Goal: Transaction & Acquisition: Book appointment/travel/reservation

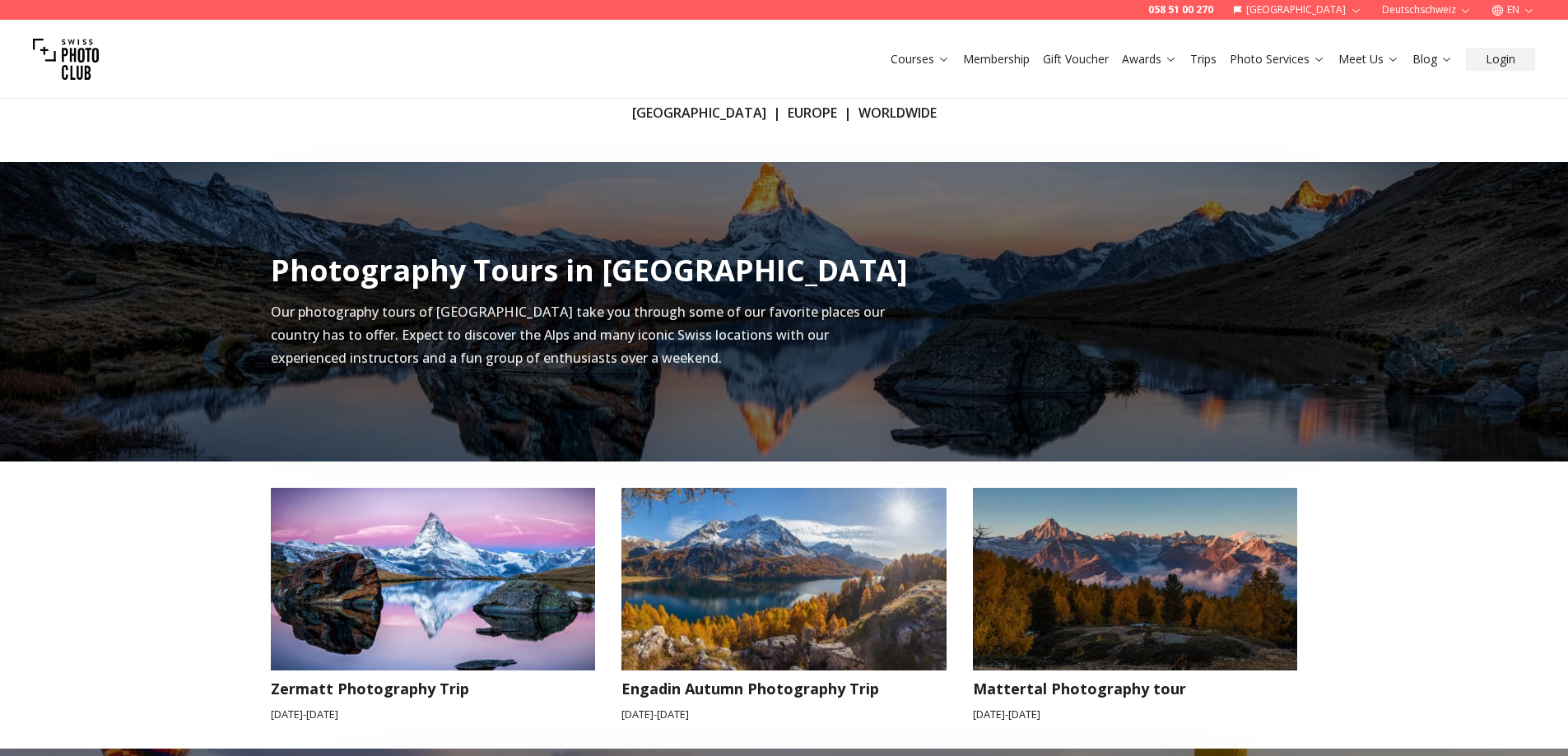
scroll to position [494, 0]
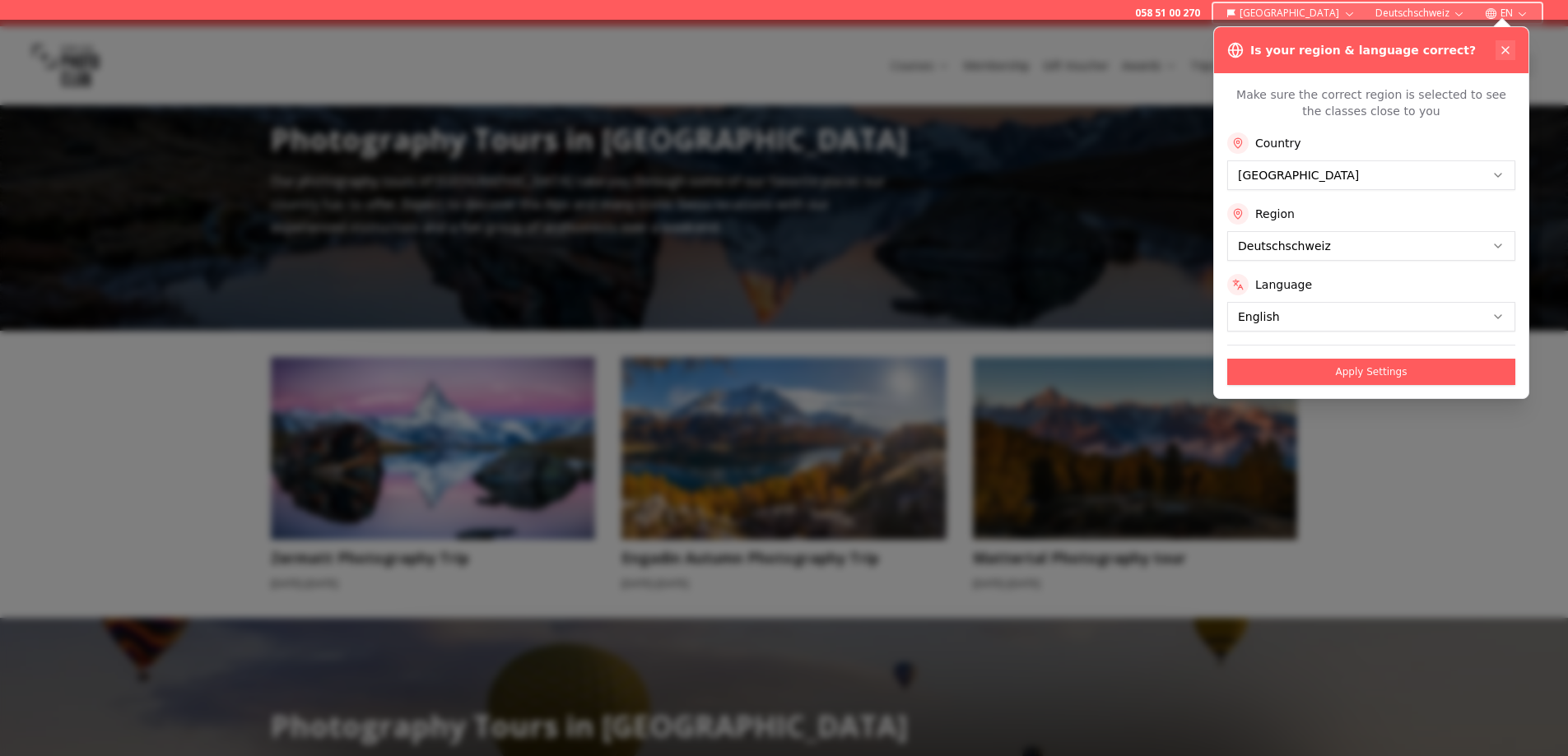
click at [1505, 47] on icon at bounding box center [1505, 50] width 13 height 13
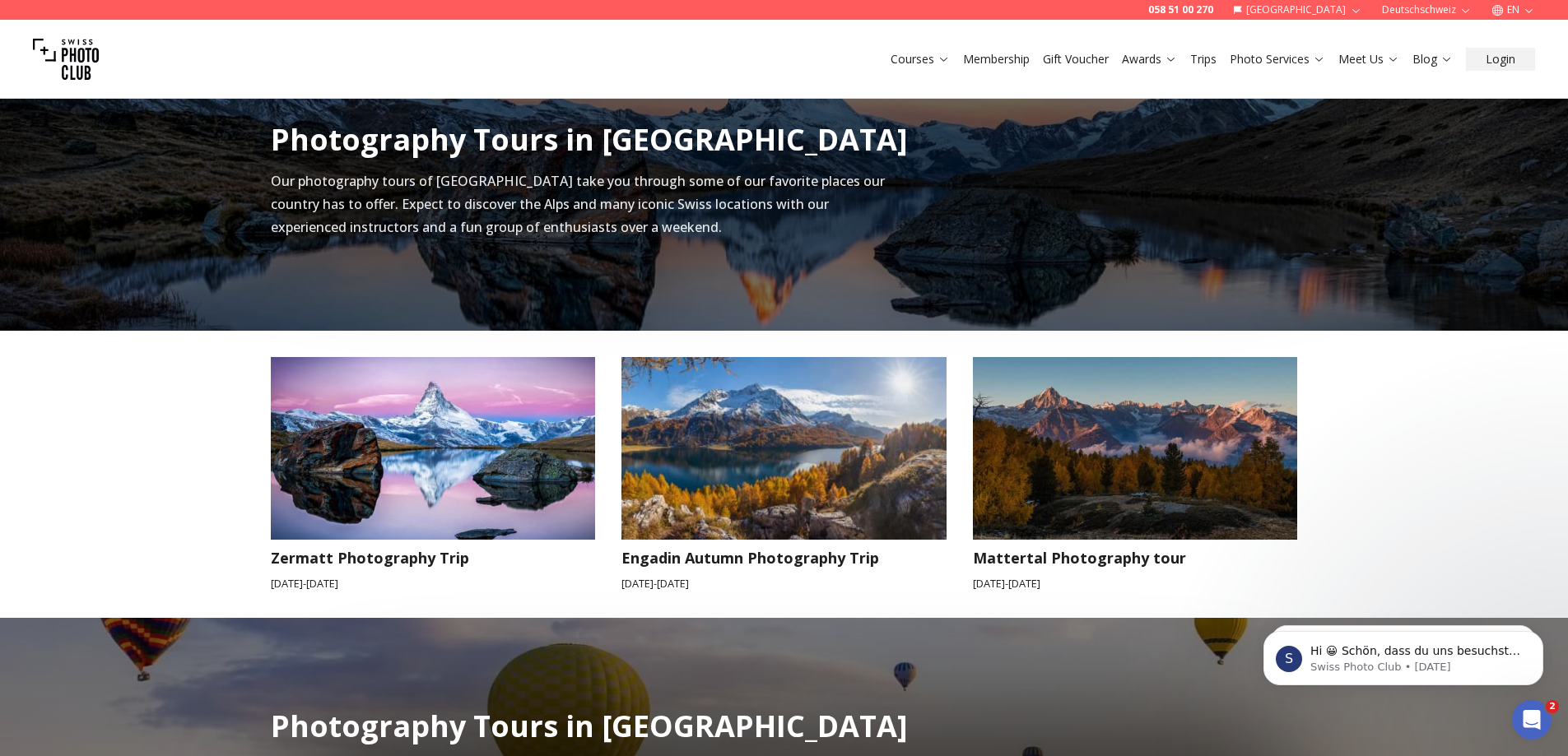
scroll to position [0, 0]
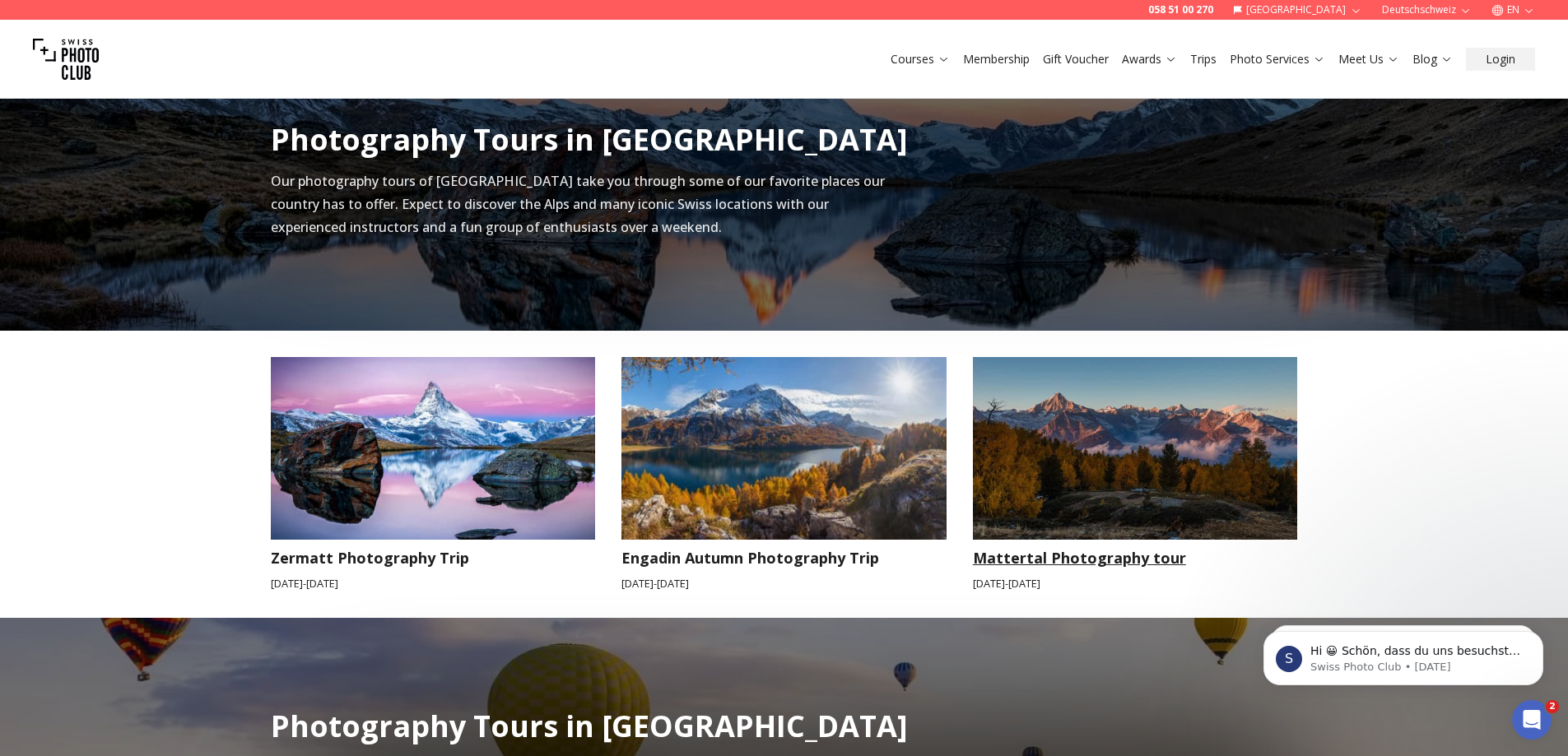
click at [1182, 494] on img at bounding box center [1135, 449] width 325 height 183
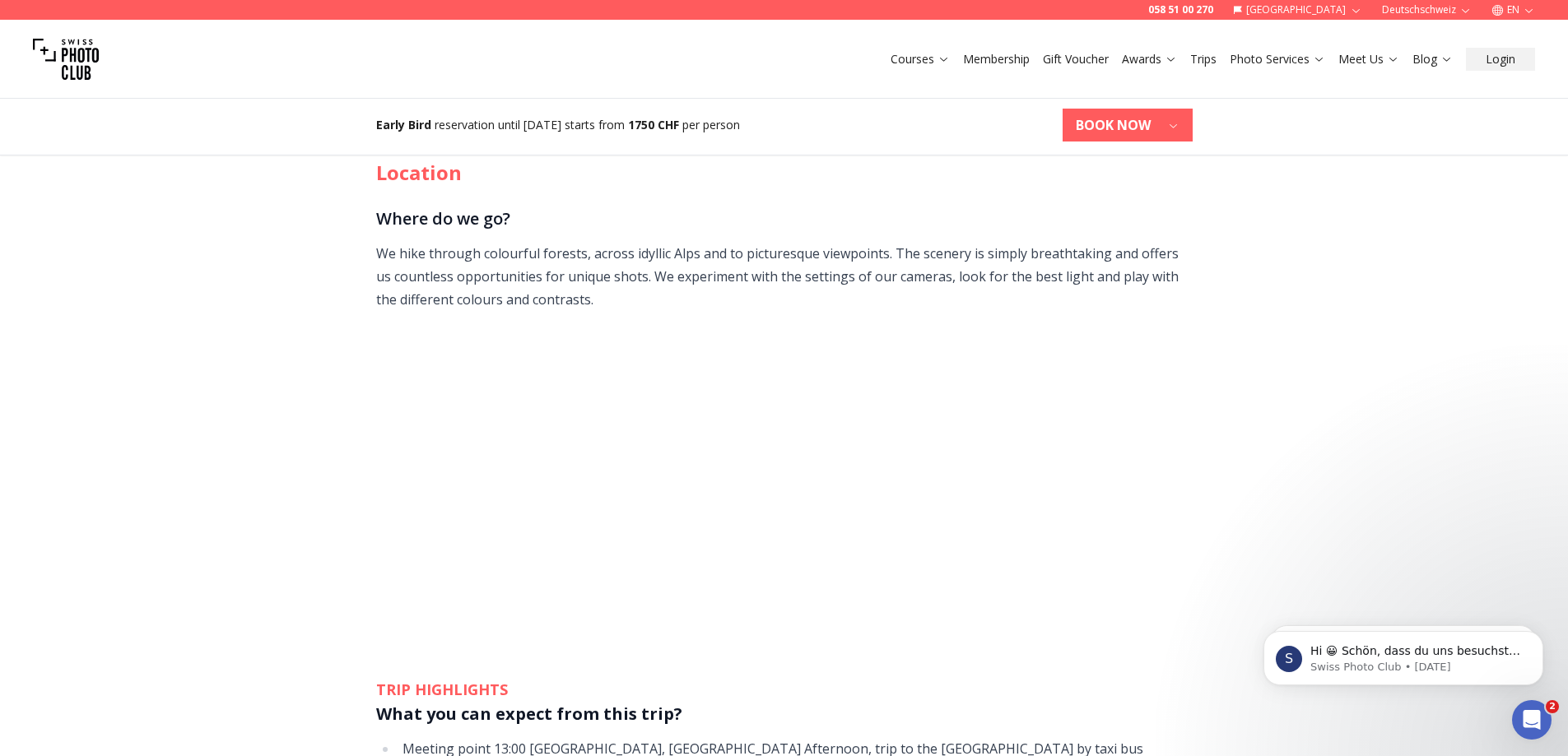
scroll to position [992, 0]
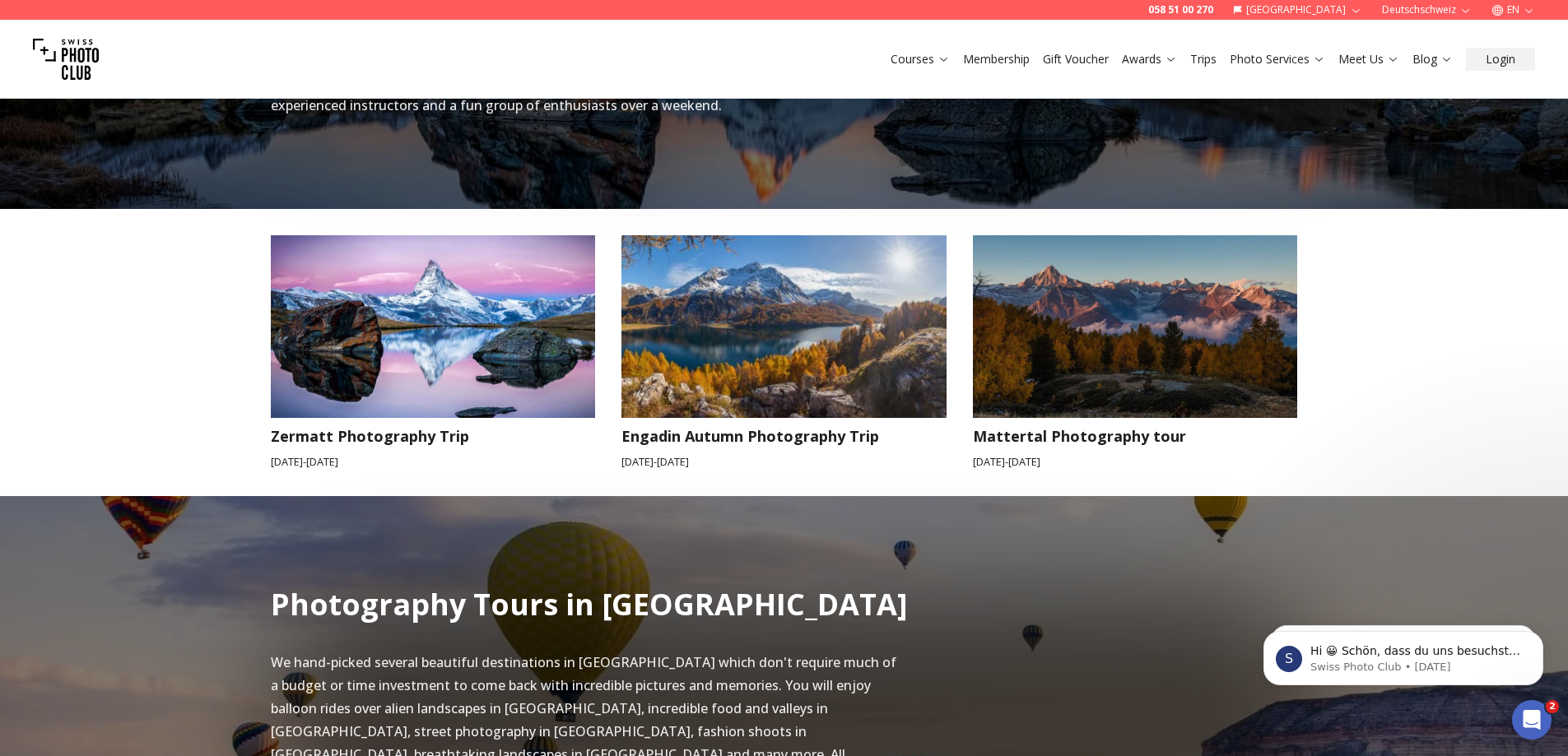
scroll to position [658, 0]
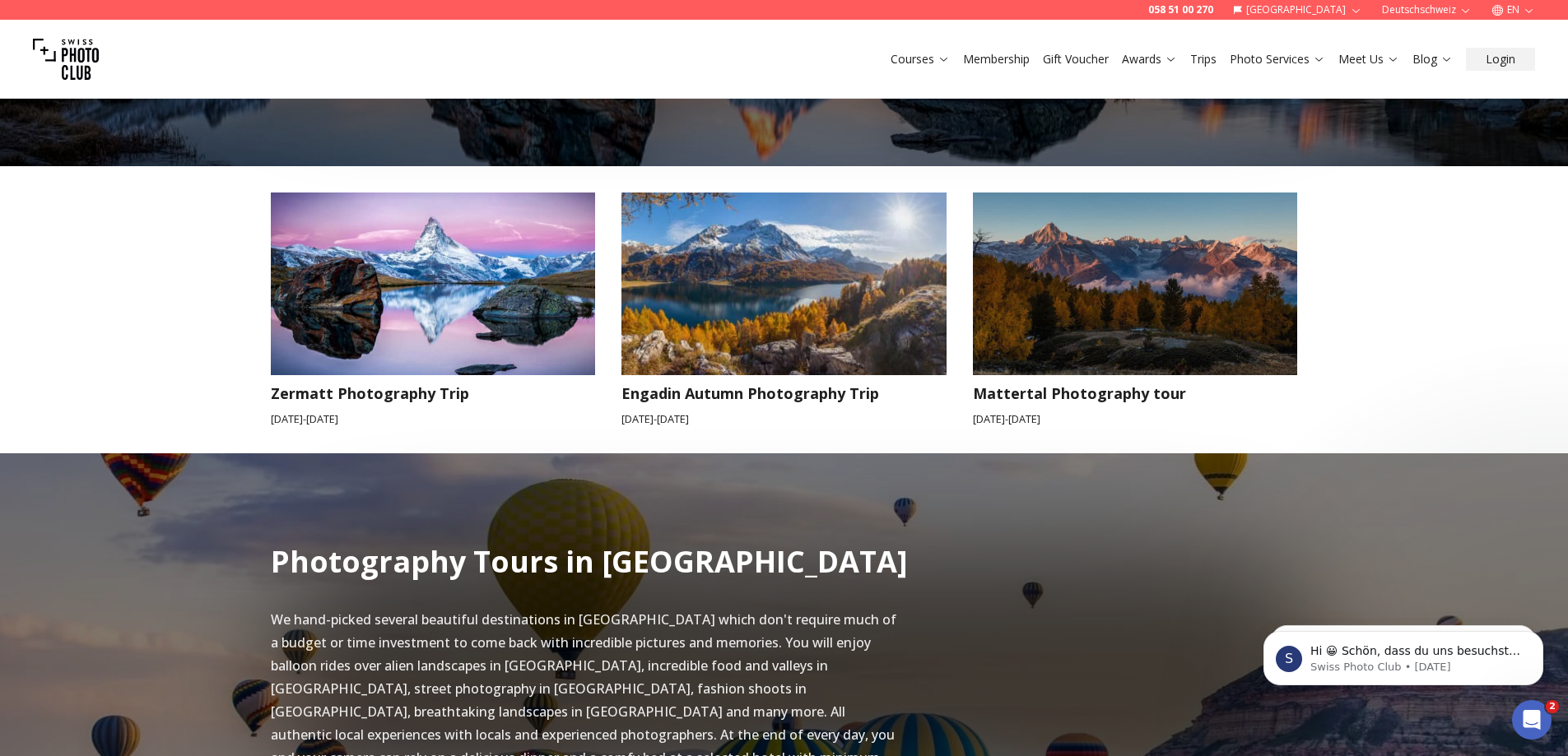
click at [127, 269] on div "Photography Tours in [GEOGRAPHIC_DATA] Our photography tours of [GEOGRAPHIC_DAT…" at bounding box center [784, 160] width 1568 height 587
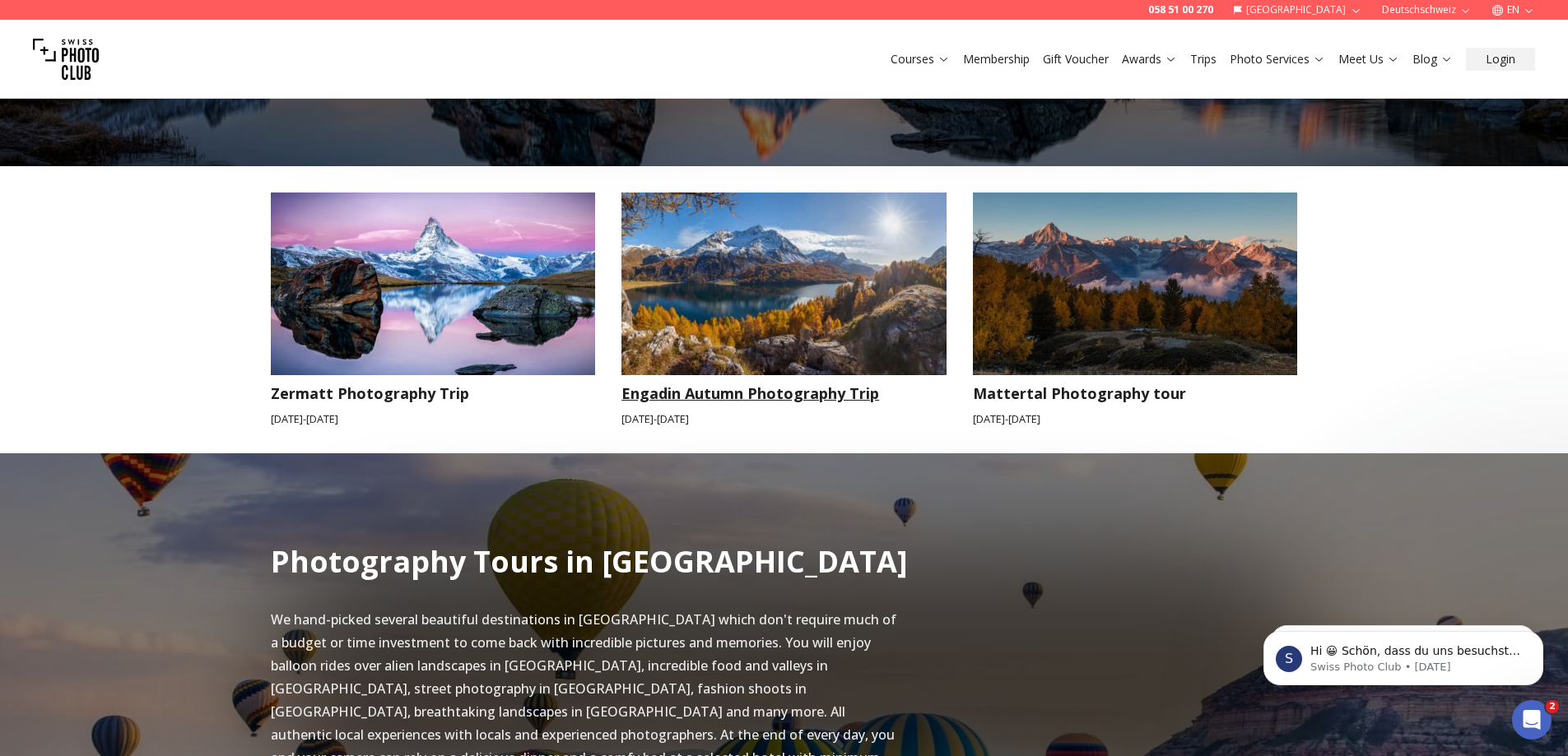
click at [742, 296] on img at bounding box center [784, 284] width 325 height 183
